Goal: Task Accomplishment & Management: Use online tool/utility

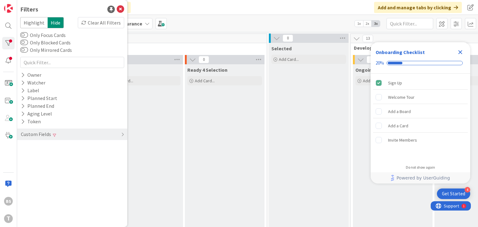
click at [340, 51] on icon "Close Checklist" at bounding box center [460, 52] width 4 height 4
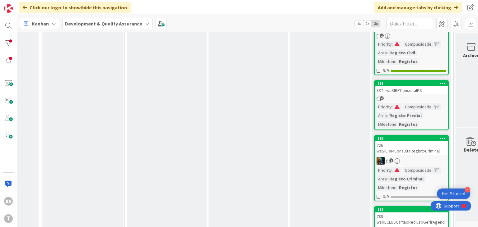
scroll to position [291, 226]
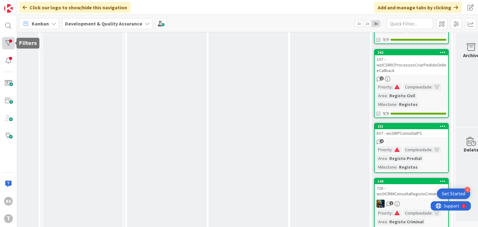
click at [9, 39] on div at bounding box center [8, 43] width 12 height 12
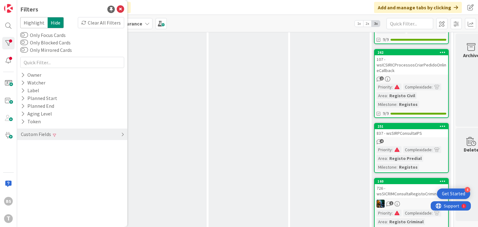
click at [82, 136] on div "Custom Fields" at bounding box center [72, 135] width 110 height 12
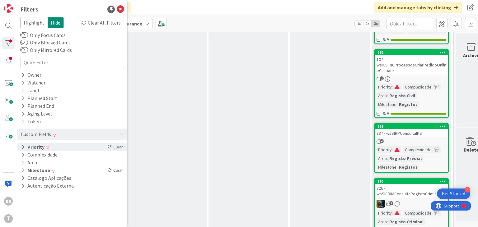
click at [74, 149] on div "Priority Clear" at bounding box center [72, 147] width 110 height 8
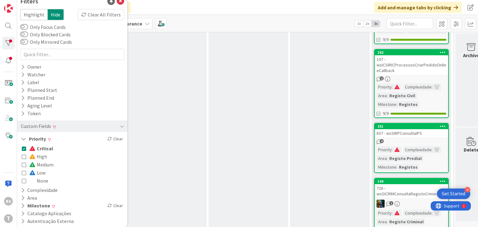
scroll to position [11, 0]
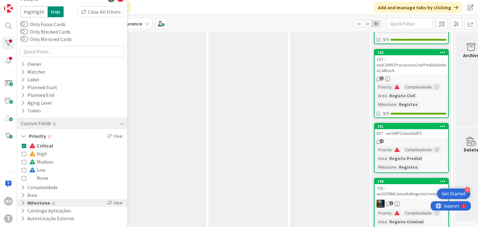
click at [65, 205] on div "Milestone Clear" at bounding box center [72, 203] width 110 height 8
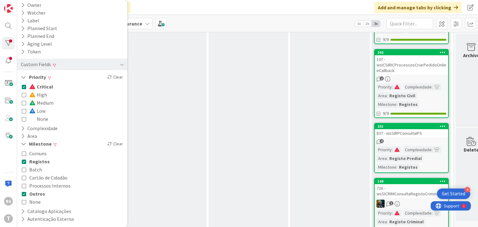
scroll to position [71, 0]
click at [24, 119] on icon at bounding box center [24, 118] width 4 height 4
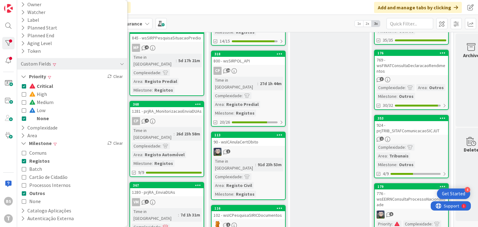
click at [25, 87] on icon at bounding box center [24, 86] width 4 height 4
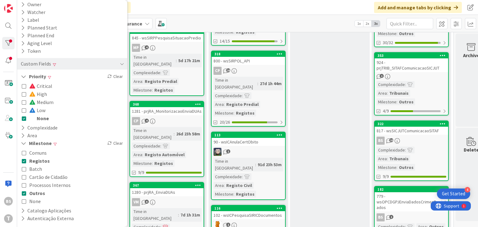
click at [297, 104] on div "Testing Add Card... 255 1139 - wsBUPiPesquisaPredio 12 Time in Column : 1d 1h 3…" at bounding box center [330, 182] width 80 height 816
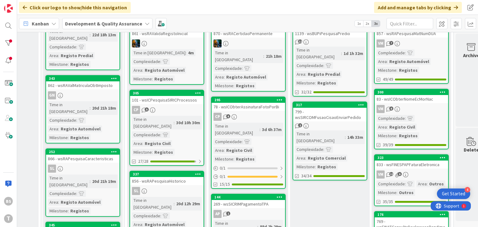
scroll to position [0, 226]
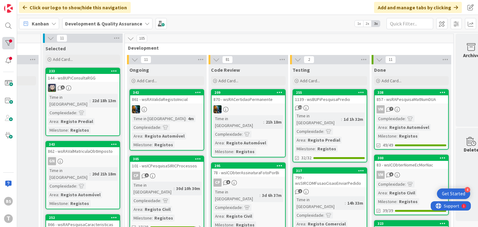
click at [13, 43] on div at bounding box center [8, 43] width 12 height 12
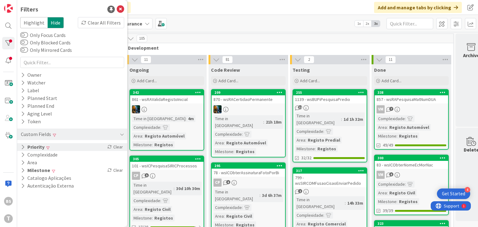
click at [84, 149] on div "Priority Clear" at bounding box center [72, 147] width 110 height 8
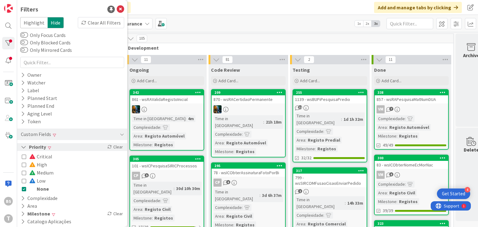
click at [84, 148] on div "Priority Clear" at bounding box center [72, 147] width 110 height 8
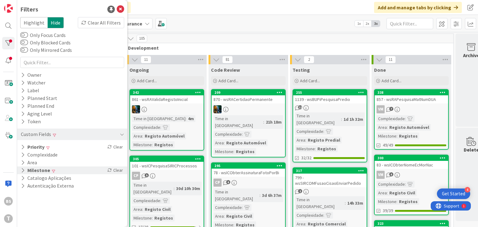
click at [82, 171] on div "Milestone Clear" at bounding box center [72, 171] width 110 height 8
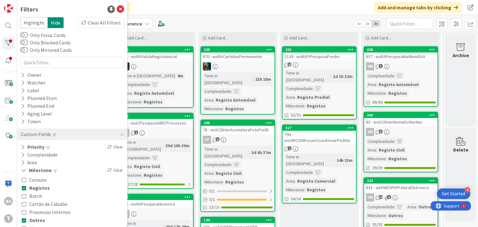
scroll to position [37, 236]
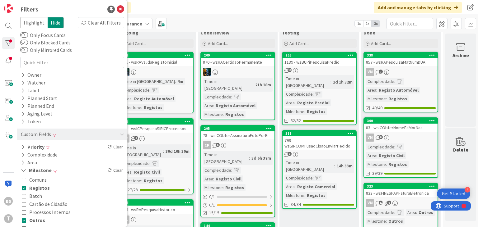
click at [340, 68] on div "VM 7" at bounding box center [400, 72] width 73 height 8
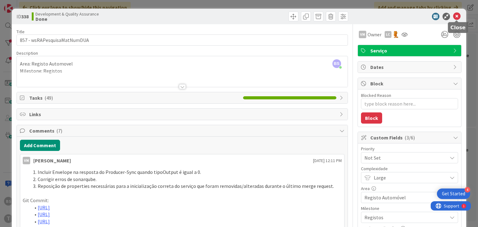
click at [340, 18] on icon at bounding box center [456, 16] width 7 height 7
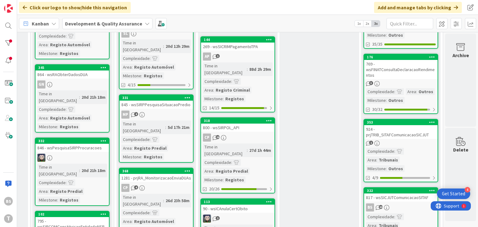
scroll to position [224, 236]
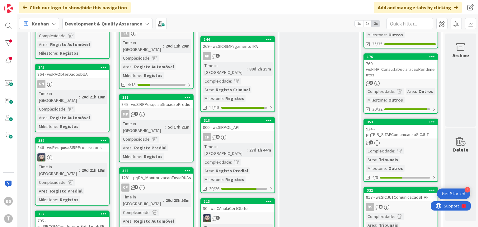
click at [340, 72] on div "769 - wsFINATConsultaDeclaracaoRendimentos" at bounding box center [400, 69] width 73 height 19
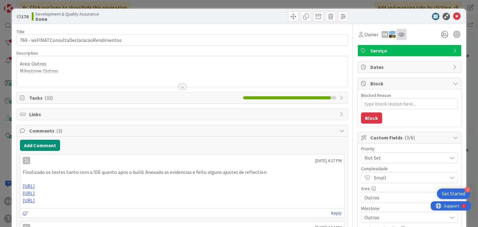
click at [340, 38] on div at bounding box center [401, 34] width 10 height 11
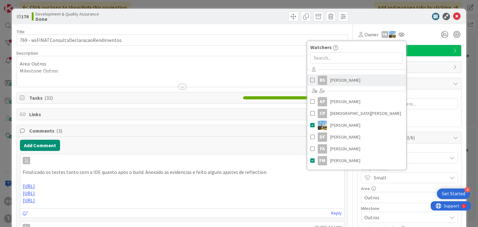
click at [340, 75] on link "BS [PERSON_NAME]" at bounding box center [356, 80] width 99 height 12
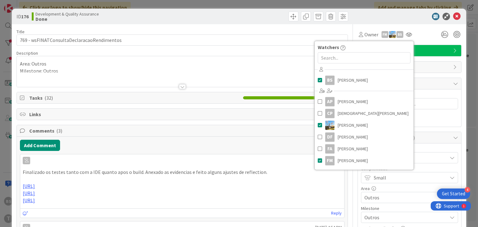
click at [235, 59] on div "BS [PERSON_NAME] just joined Area: Outros Milestone: Outros" at bounding box center [182, 71] width 330 height 31
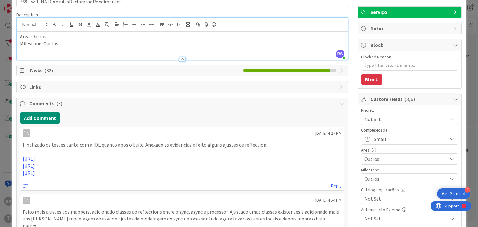
scroll to position [75, 0]
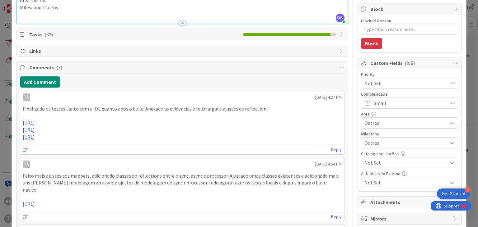
click at [340, 88] on div "Not Set" at bounding box center [409, 83] width 97 height 11
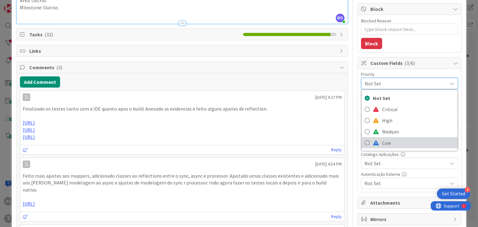
click at [340, 142] on span "Low" at bounding box center [418, 142] width 72 height 9
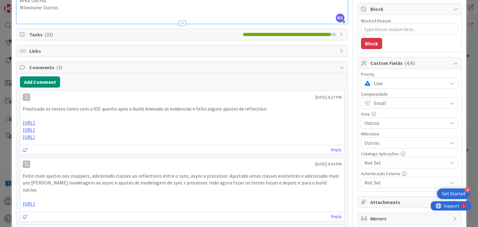
scroll to position [0, 0]
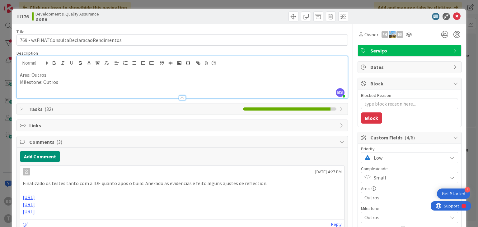
click at [340, 20] on icon at bounding box center [456, 16] width 7 height 7
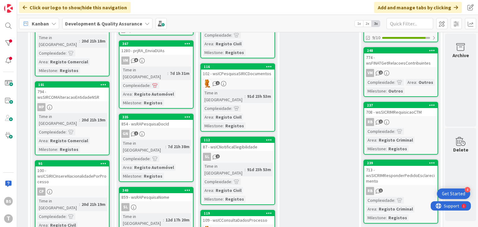
scroll to position [448, 236]
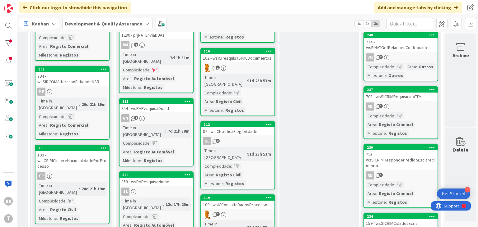
click at [340, 106] on div "RB 1" at bounding box center [400, 107] width 73 height 8
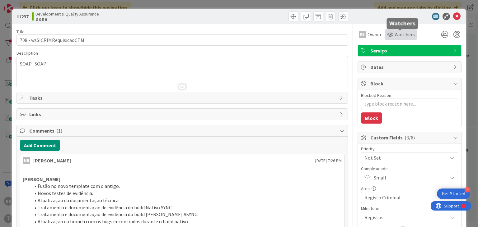
click at [340, 35] on icon at bounding box center [390, 34] width 6 height 5
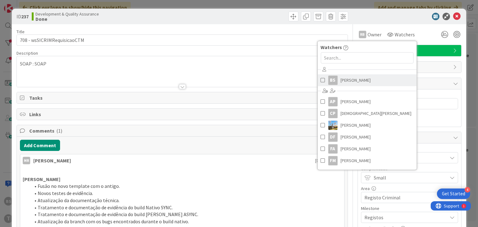
click at [340, 79] on span "[PERSON_NAME]" at bounding box center [355, 80] width 30 height 9
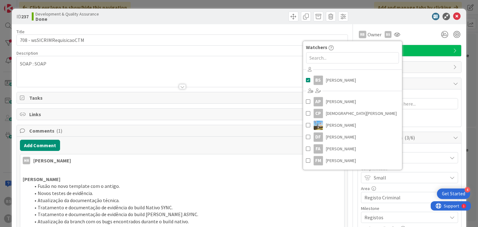
click at [258, 72] on div at bounding box center [182, 79] width 330 height 16
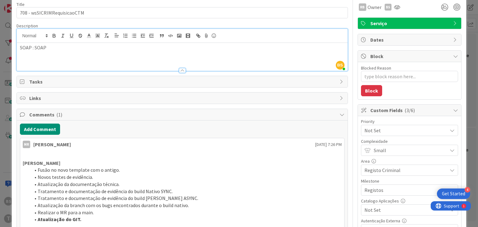
scroll to position [75, 0]
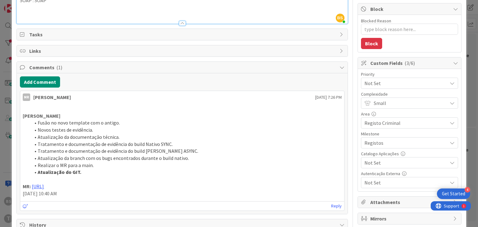
click at [340, 85] on span "Not Set" at bounding box center [404, 83] width 80 height 9
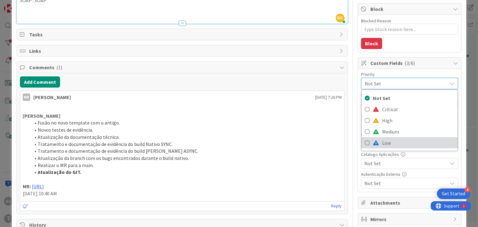
click at [340, 141] on span "Low" at bounding box center [418, 142] width 72 height 9
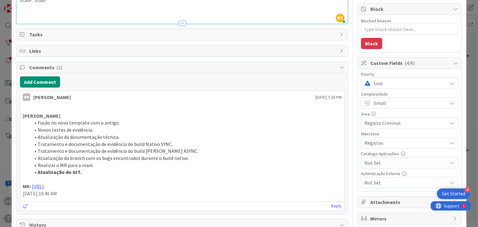
scroll to position [0, 0]
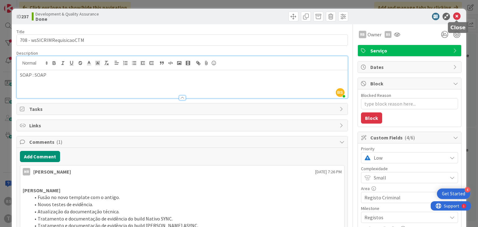
click at [340, 18] on icon at bounding box center [456, 16] width 7 height 7
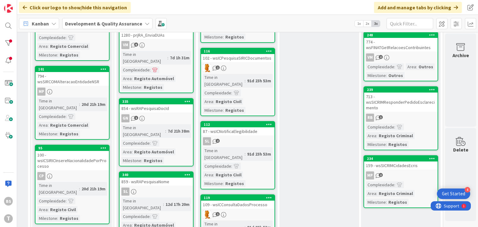
click at [340, 118] on div "RB 1" at bounding box center [400, 118] width 73 height 8
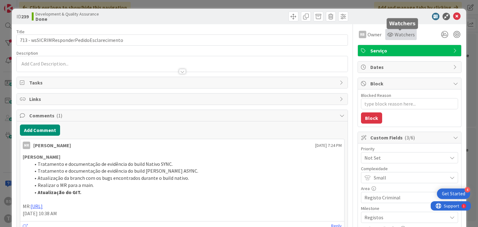
click at [340, 34] on span "Watchers" at bounding box center [404, 34] width 20 height 7
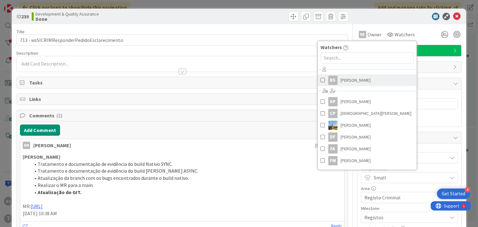
click at [340, 80] on span "[PERSON_NAME]" at bounding box center [355, 80] width 30 height 9
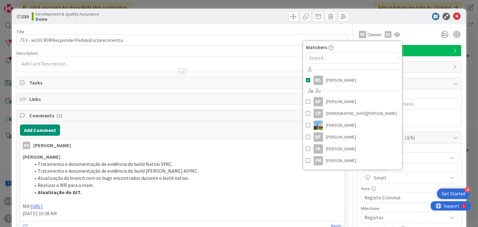
click at [340, 13] on div "ID 239 Development & Quality Assurance Done" at bounding box center [239, 17] width 454 height 16
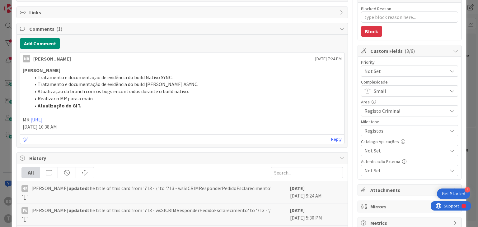
scroll to position [112, 0]
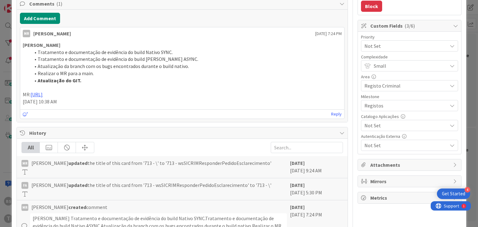
click at [340, 50] on div "Not Set" at bounding box center [409, 45] width 97 height 11
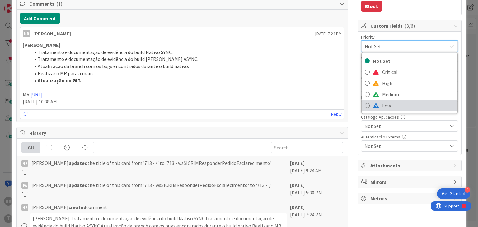
click at [340, 102] on span "Low" at bounding box center [418, 105] width 72 height 9
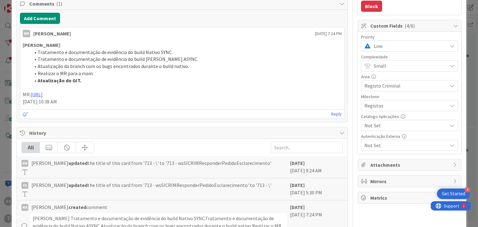
scroll to position [0, 0]
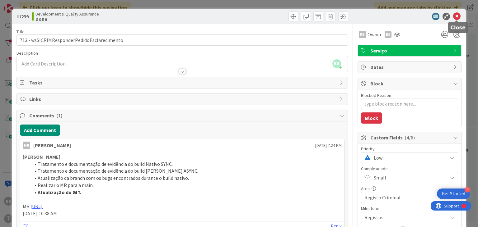
click at [340, 18] on icon at bounding box center [456, 16] width 7 height 7
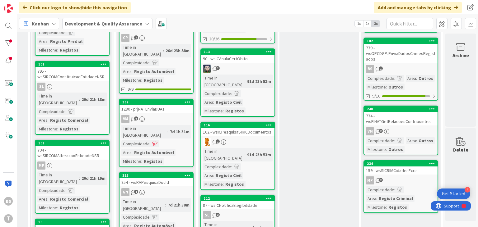
scroll to position [373, 236]
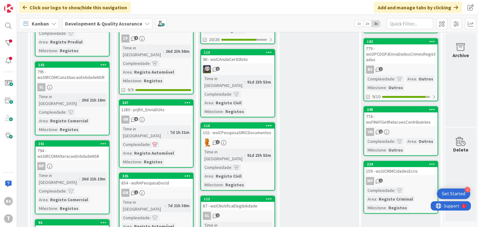
click at [340, 125] on link "248 774 - wsFINATGetRelacoesContribuintes VM 2 Complexidade : Area : Outros Mil…" at bounding box center [400, 131] width 75 height 50
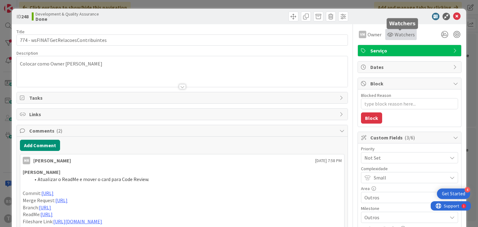
click at [340, 36] on span "Watchers" at bounding box center [404, 34] width 20 height 7
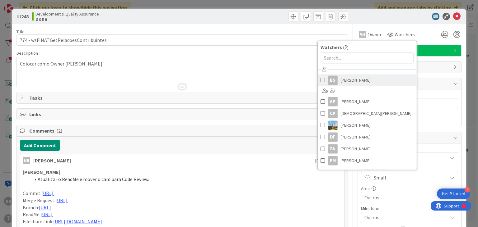
click at [340, 84] on span "[PERSON_NAME]" at bounding box center [355, 80] width 30 height 9
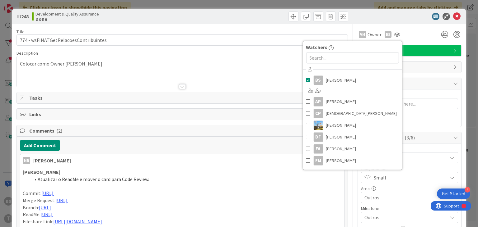
click at [340, 16] on div at bounding box center [406, 16] width 110 height 7
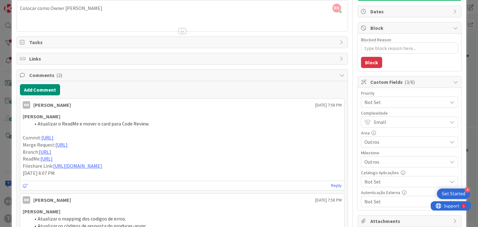
scroll to position [112, 0]
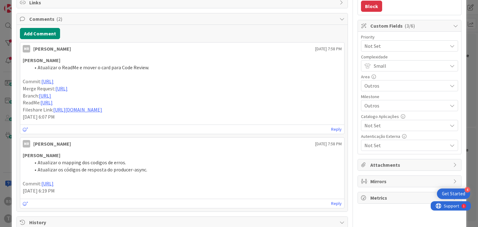
click at [340, 48] on span "Not Set" at bounding box center [404, 46] width 80 height 9
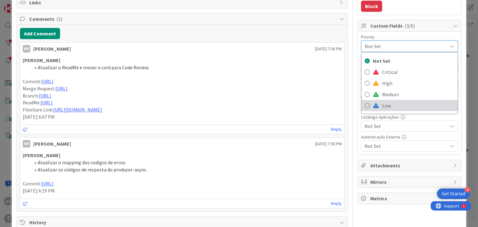
click at [340, 106] on span "Low" at bounding box center [418, 105] width 72 height 9
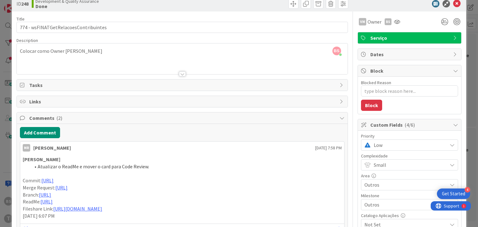
scroll to position [0, 0]
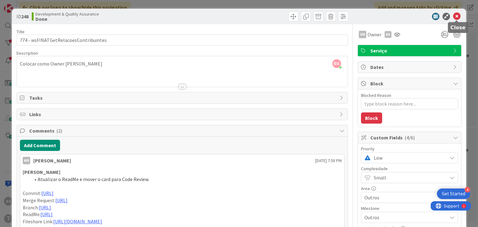
click at [340, 15] on icon at bounding box center [456, 16] width 7 height 7
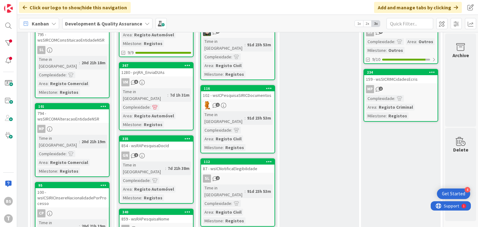
scroll to position [373, 236]
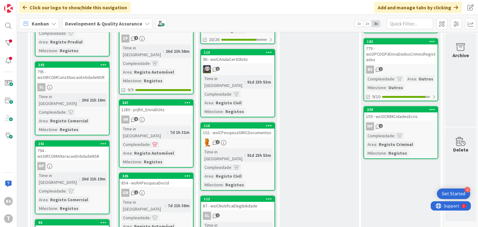
click at [340, 116] on div "159 - wsSICRIMCidadesEcris" at bounding box center [400, 117] width 73 height 8
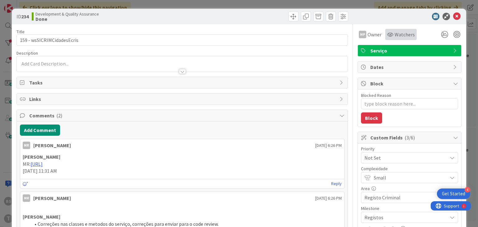
click at [340, 37] on span "Watchers" at bounding box center [404, 34] width 20 height 7
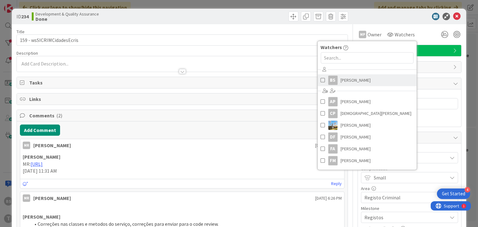
click at [340, 81] on span "[PERSON_NAME]" at bounding box center [355, 80] width 30 height 9
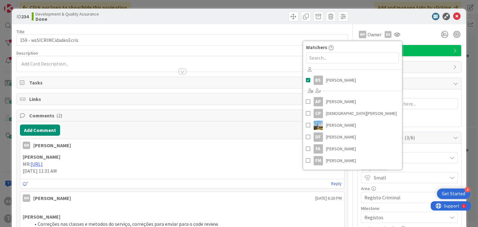
click at [340, 18] on div at bounding box center [406, 16] width 110 height 7
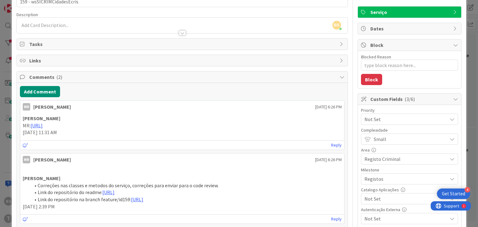
scroll to position [112, 0]
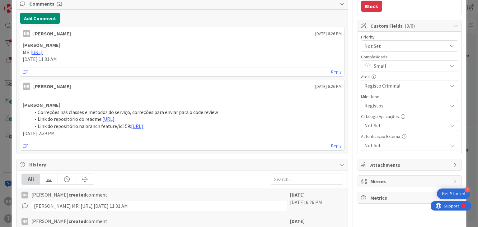
click at [340, 85] on span "Registo Criminal" at bounding box center [404, 86] width 80 height 9
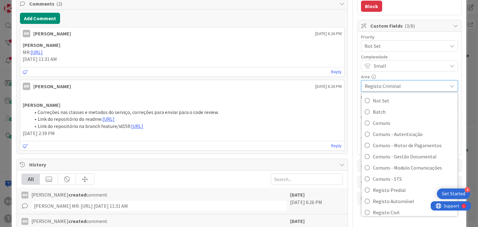
click at [340, 82] on span "Registo Criminal" at bounding box center [404, 86] width 79 height 9
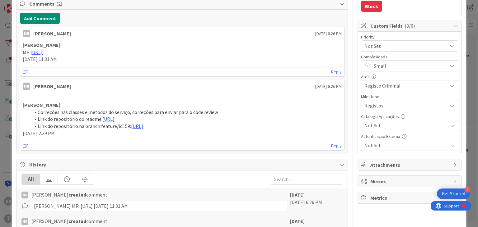
click at [340, 49] on span "Not Set" at bounding box center [404, 46] width 80 height 9
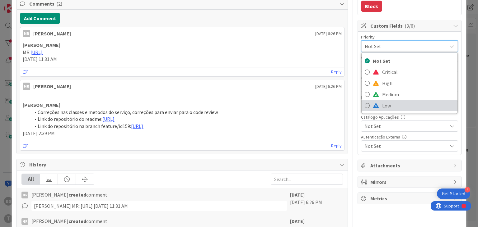
click at [340, 102] on span "Low" at bounding box center [418, 105] width 72 height 9
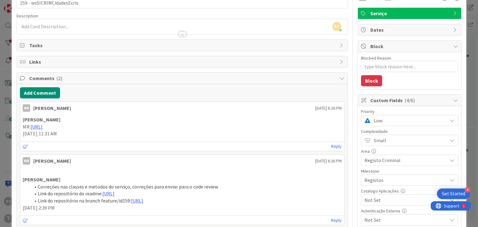
scroll to position [0, 0]
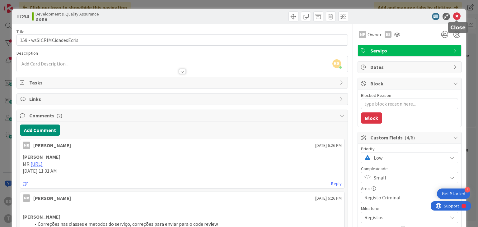
click at [340, 18] on icon at bounding box center [456, 16] width 7 height 7
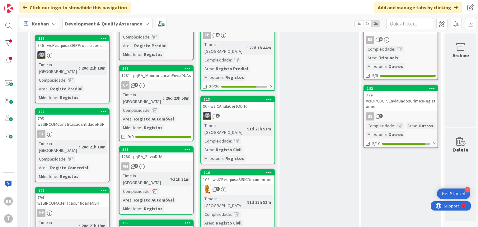
scroll to position [261, 236]
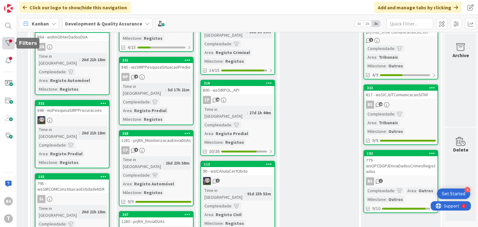
click at [14, 44] on div at bounding box center [8, 43] width 12 height 12
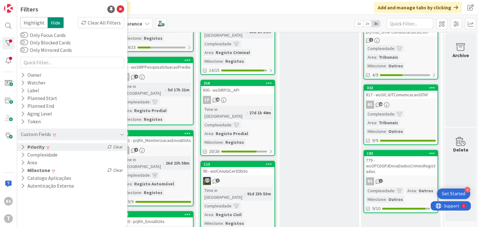
click at [71, 147] on div "Priority Clear" at bounding box center [72, 147] width 110 height 8
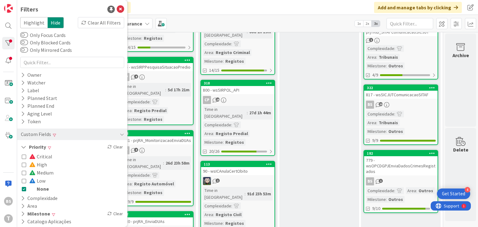
click at [26, 186] on button "None" at bounding box center [35, 189] width 27 height 8
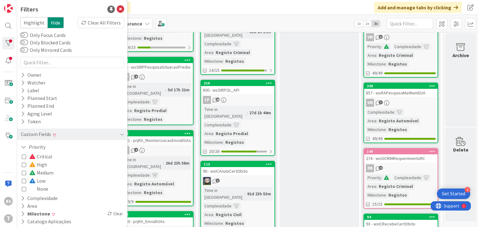
click at [23, 182] on icon at bounding box center [24, 181] width 4 height 4
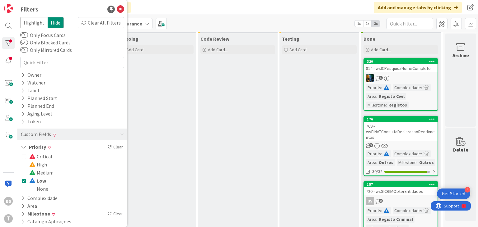
scroll to position [0, 236]
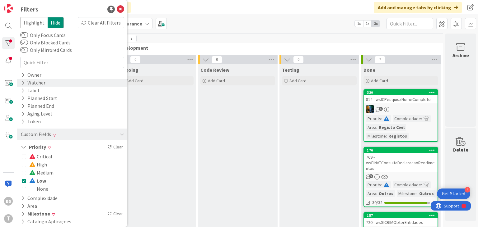
click at [51, 84] on div "Watcher" at bounding box center [72, 83] width 110 height 8
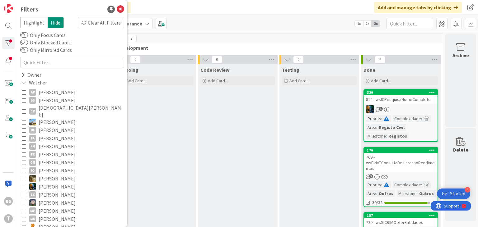
click at [24, 100] on icon at bounding box center [24, 100] width 4 height 4
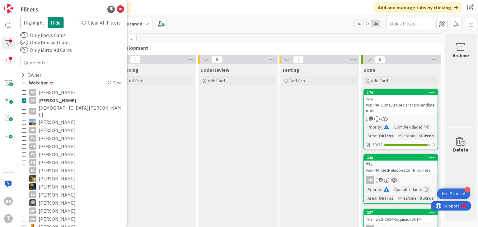
click at [233, 156] on div "Code Review Add Card..." at bounding box center [238, 229] width 80 height 330
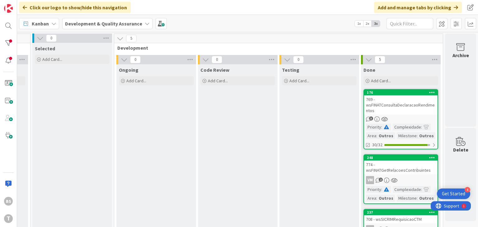
scroll to position [37, 236]
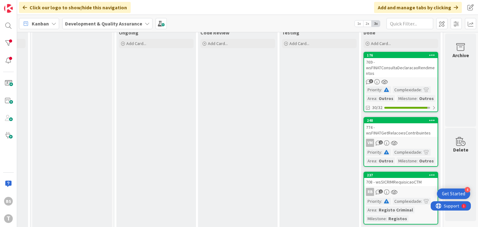
click at [340, 66] on div "769 - wsFINATConsultaDeclaracaoRendimentos" at bounding box center [400, 67] width 73 height 19
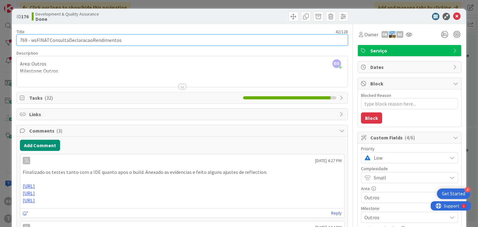
click at [97, 43] on input "769 - wsFINATConsultaDeclaracaoRendimentos" at bounding box center [181, 40] width 331 height 11
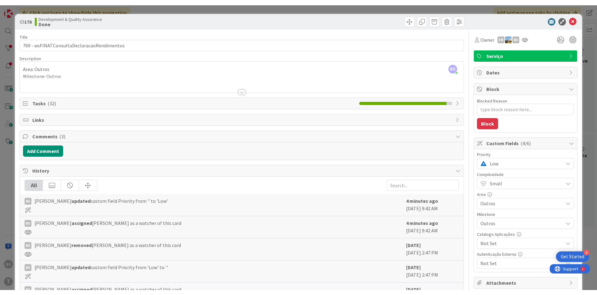
scroll to position [37, 117]
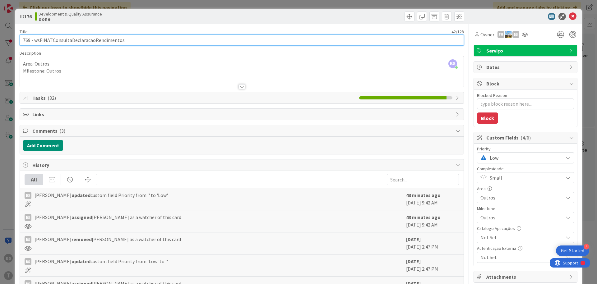
type textarea "x"
